Goal: Information Seeking & Learning: Learn about a topic

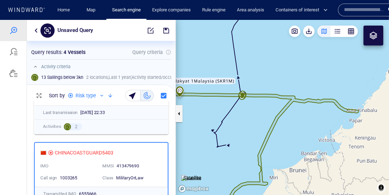
scroll to position [93, 149]
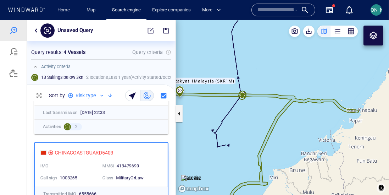
drag, startPoint x: 217, startPoint y: 100, endPoint x: 289, endPoint y: 88, distance: 72.7
click at [289, 88] on canvas "Map" at bounding box center [282, 107] width 213 height 175
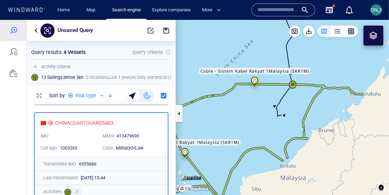
scroll to position [87, 0]
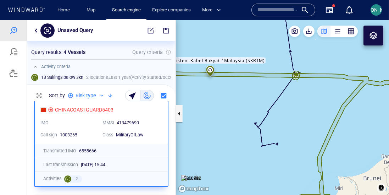
drag, startPoint x: 307, startPoint y: 84, endPoint x: 279, endPoint y: 114, distance: 41.4
click at [279, 114] on canvas "Map" at bounding box center [282, 107] width 213 height 175
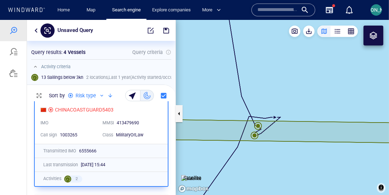
click at [259, 126] on canvas "Map" at bounding box center [282, 107] width 213 height 175
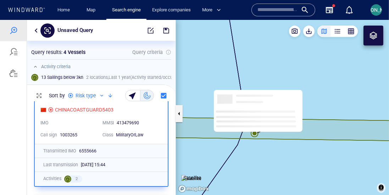
drag, startPoint x: 263, startPoint y: 107, endPoint x: 263, endPoint y: 62, distance: 45.4
click at [263, 62] on canvas "Map" at bounding box center [282, 107] width 213 height 175
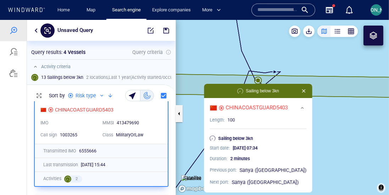
click at [203, 56] on canvas "Map" at bounding box center [282, 107] width 213 height 175
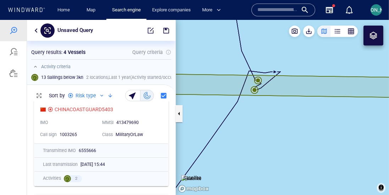
scroll to position [87, 0]
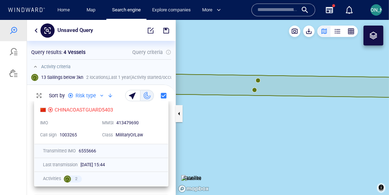
click at [158, 124] on div "413479690" at bounding box center [137, 123] width 42 height 6
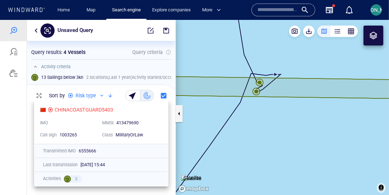
scroll to position [87, 0]
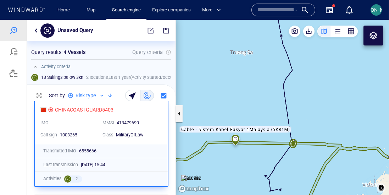
drag, startPoint x: 249, startPoint y: 120, endPoint x: 233, endPoint y: 97, distance: 27.3
click at [233, 97] on canvas "Map" at bounding box center [282, 107] width 213 height 175
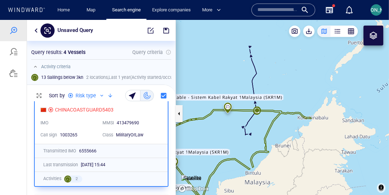
drag, startPoint x: 214, startPoint y: 93, endPoint x: 257, endPoint y: 81, distance: 45.0
click at [257, 81] on canvas "Map" at bounding box center [282, 107] width 213 height 175
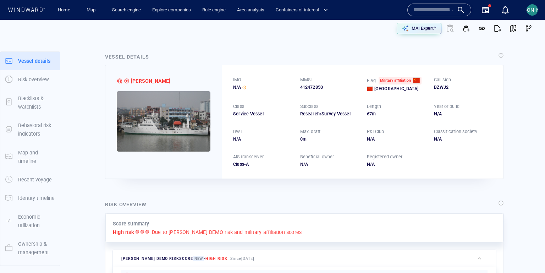
click at [204, 130] on img at bounding box center [164, 121] width 94 height 60
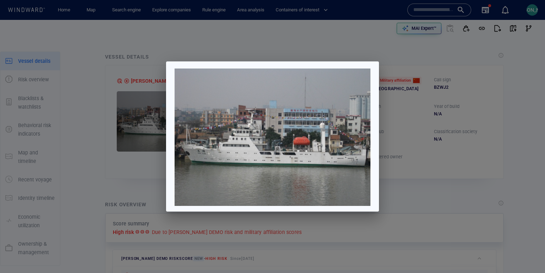
click at [112, 135] on div at bounding box center [272, 136] width 545 height 273
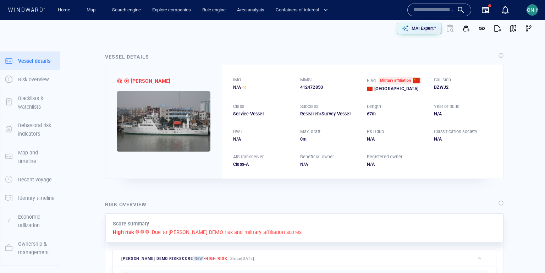
click at [185, 134] on img at bounding box center [164, 121] width 94 height 60
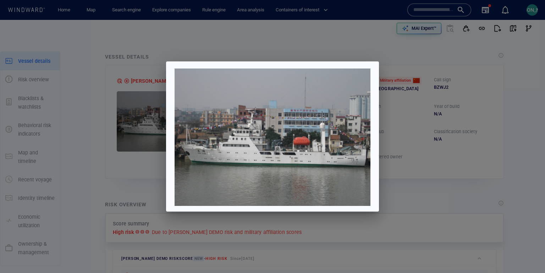
click at [108, 80] on div at bounding box center [272, 136] width 545 height 273
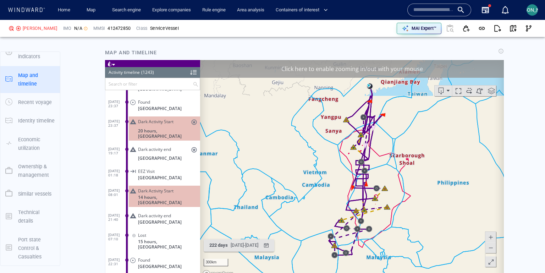
scroll to position [551, 0]
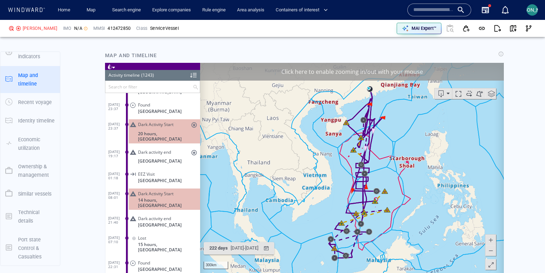
drag, startPoint x: 412, startPoint y: 68, endPoint x: 466, endPoint y: 83, distance: 55.8
click at [412, 68] on div "Click here to enable zooming in/out with your mouse" at bounding box center [352, 71] width 304 height 18
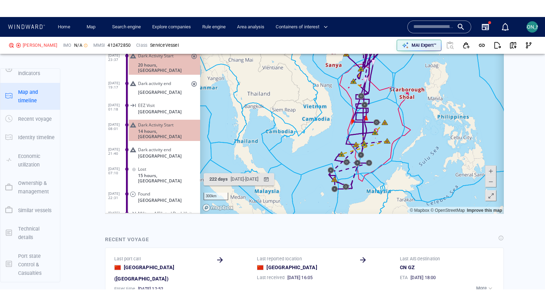
scroll to position [652, 0]
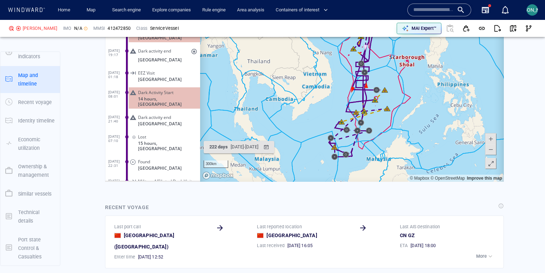
click at [491, 161] on span at bounding box center [490, 163] width 7 height 11
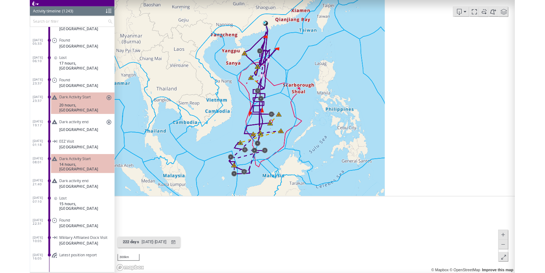
scroll to position [23988, 0]
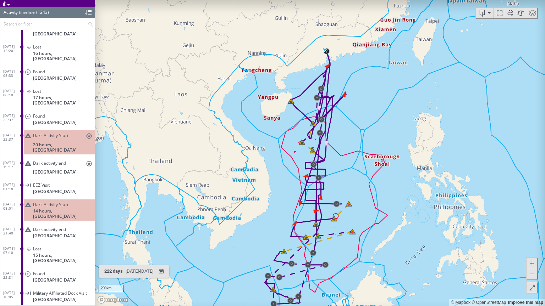
drag, startPoint x: 363, startPoint y: 113, endPoint x: 364, endPoint y: 91, distance: 21.3
click at [364, 91] on canvas "Map" at bounding box center [320, 153] width 450 height 306
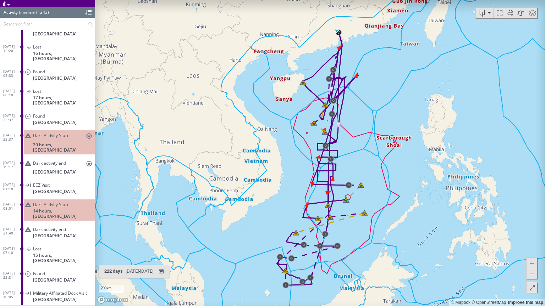
drag, startPoint x: 366, startPoint y: 142, endPoint x: 374, endPoint y: 126, distance: 18.1
click at [374, 126] on canvas "Map" at bounding box center [320, 153] width 450 height 306
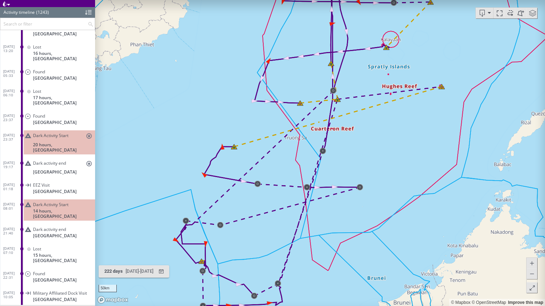
drag, startPoint x: 303, startPoint y: 286, endPoint x: 336, endPoint y: 230, distance: 65.5
click at [336, 229] on canvas "Map" at bounding box center [320, 153] width 450 height 306
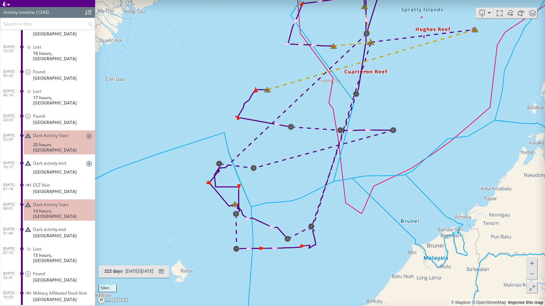
drag, startPoint x: 336, startPoint y: 230, endPoint x: 319, endPoint y: 246, distance: 23.8
click at [319, 246] on canvas "Map" at bounding box center [320, 153] width 450 height 306
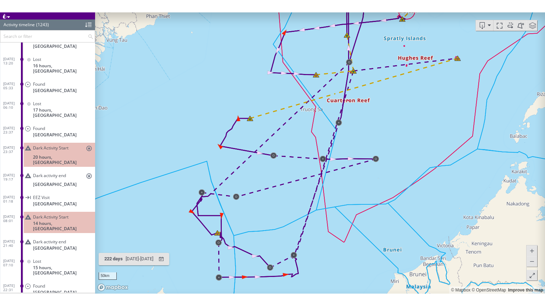
scroll to position [24056, 0]
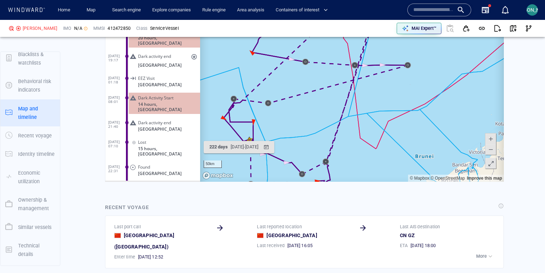
click at [493, 168] on span at bounding box center [490, 163] width 7 height 11
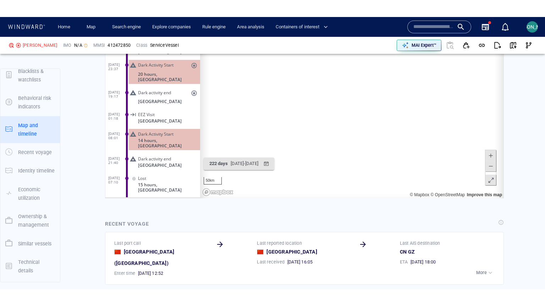
scroll to position [24007, 0]
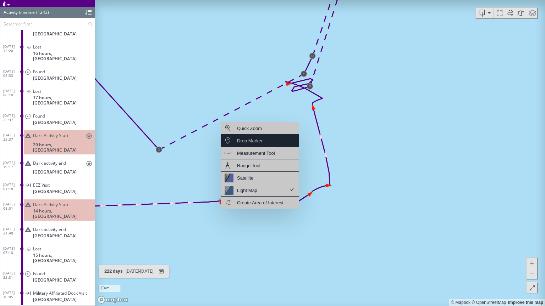
click at [266, 147] on div "Drop Marker" at bounding box center [260, 141] width 78 height 12
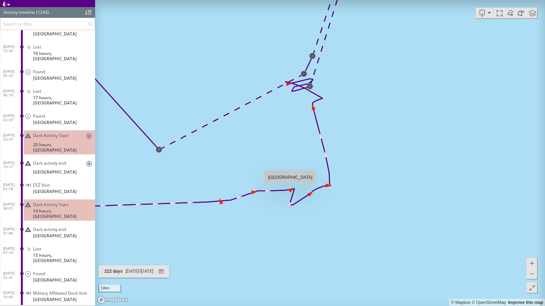
click at [290, 188] on canvas "Map" at bounding box center [320, 153] width 450 height 306
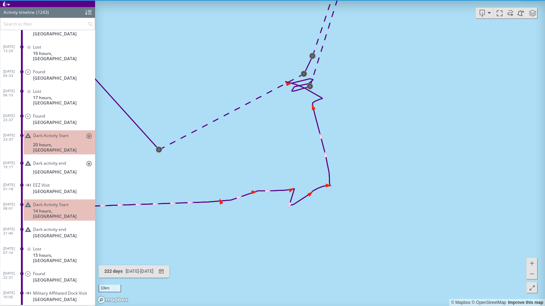
click at [292, 192] on canvas "Map" at bounding box center [320, 153] width 450 height 306
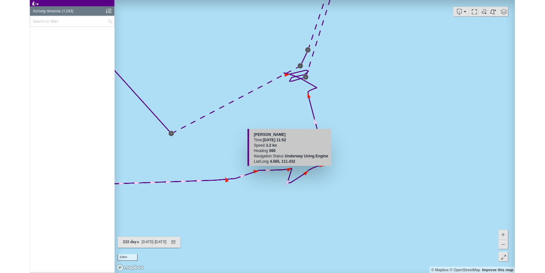
scroll to position [23465, 0]
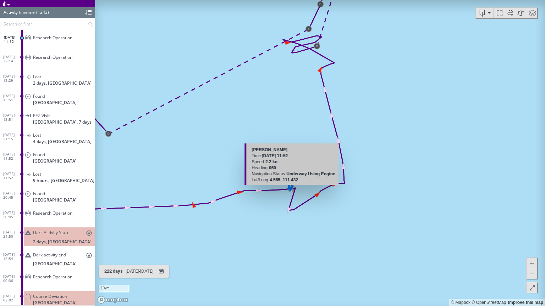
click at [290, 188] on canvas "Map" at bounding box center [320, 153] width 450 height 306
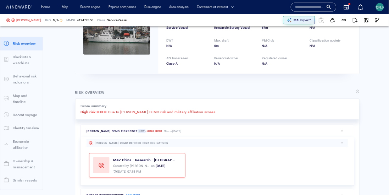
scroll to position [0, 0]
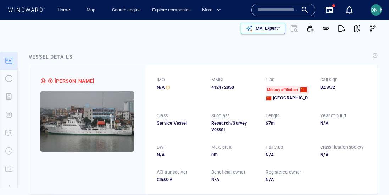
click at [265, 29] on p "MAI Expert™" at bounding box center [268, 28] width 25 height 6
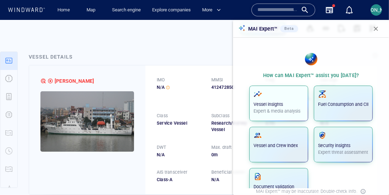
scroll to position [31, 0]
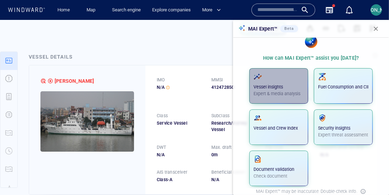
click at [291, 90] on p "Expert & media analysis" at bounding box center [279, 93] width 50 height 6
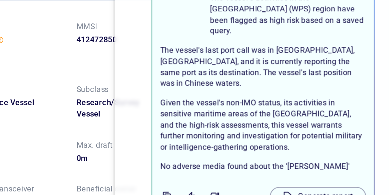
scroll to position [0, 0]
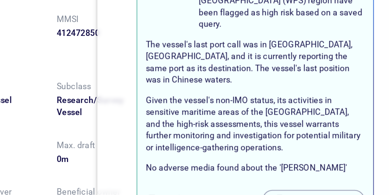
click at [287, 151] on p "No adverse media found about the 'NAN FENG'" at bounding box center [317, 154] width 117 height 6
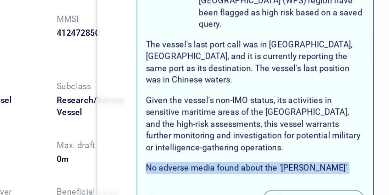
click at [287, 151] on p "No adverse media found about the 'NAN FENG'" at bounding box center [317, 154] width 117 height 6
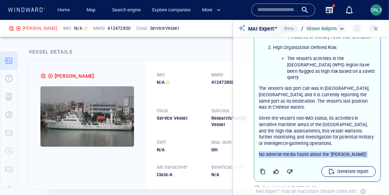
click at [335, 167] on div "button" at bounding box center [331, 171] width 9 height 9
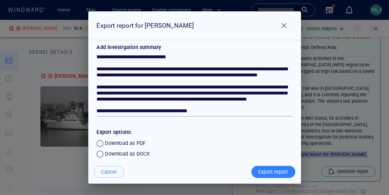
scroll to position [55, 0]
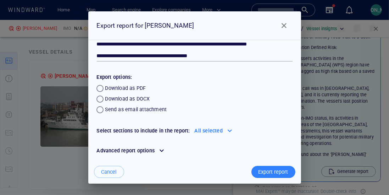
click at [137, 146] on div "Advanced report options" at bounding box center [125, 150] width 61 height 11
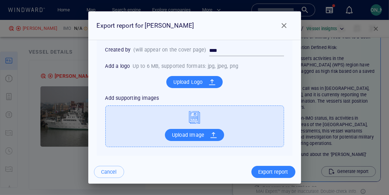
scroll to position [0, 0]
